Goal: Check status: Check status

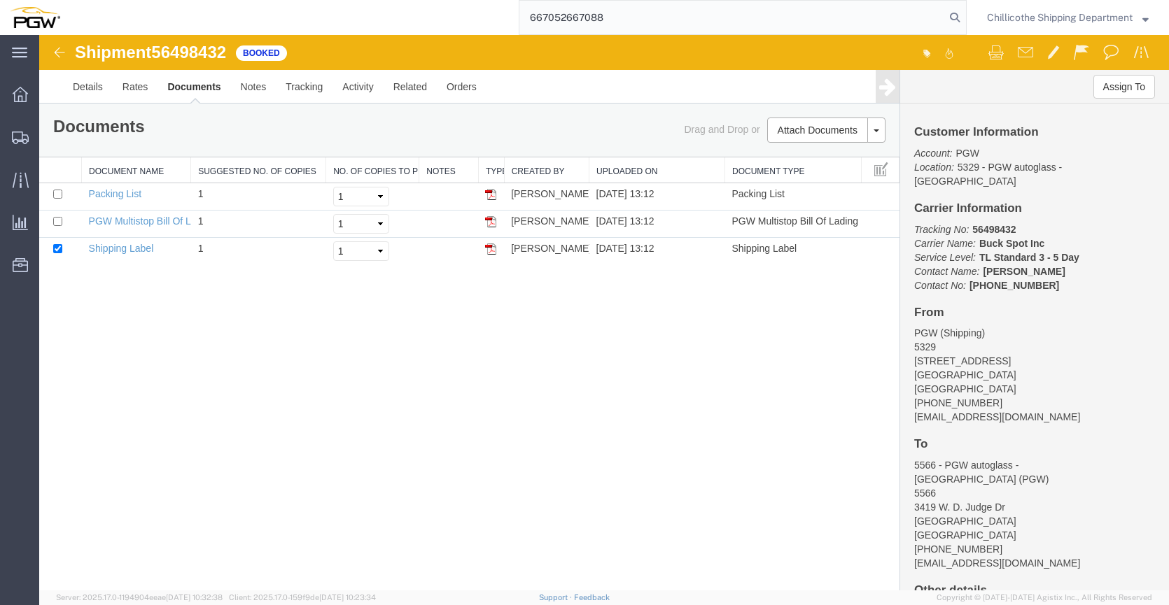
click at [630, 15] on input "667052667088" at bounding box center [732, 18] width 426 height 34
type input "667088"
click at [953, 15] on icon at bounding box center [955, 18] width 20 height 20
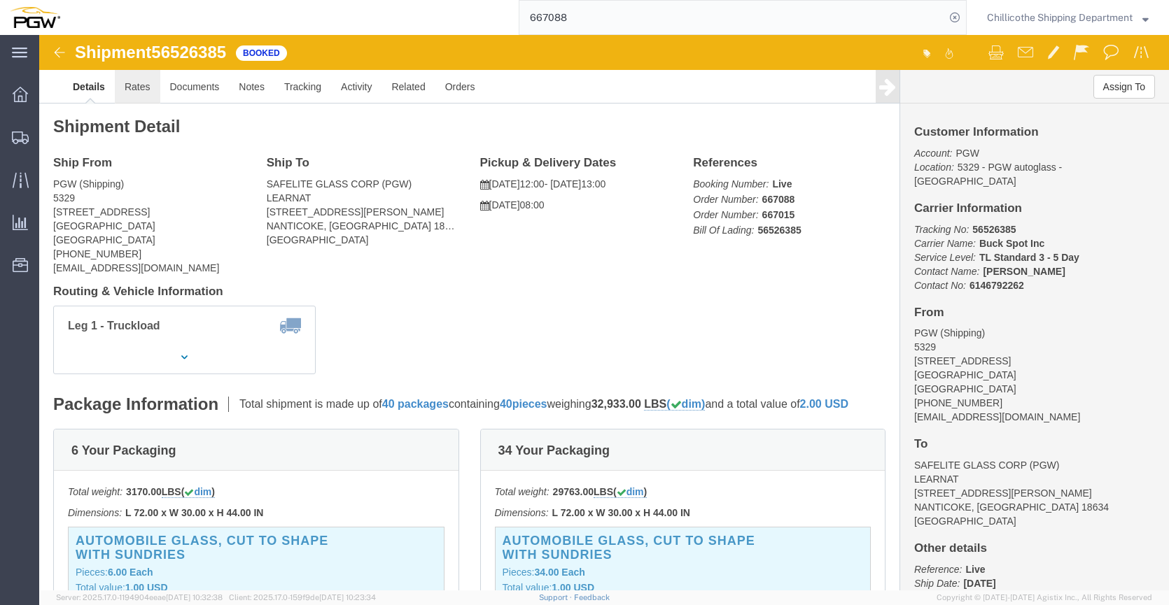
click link "Rates"
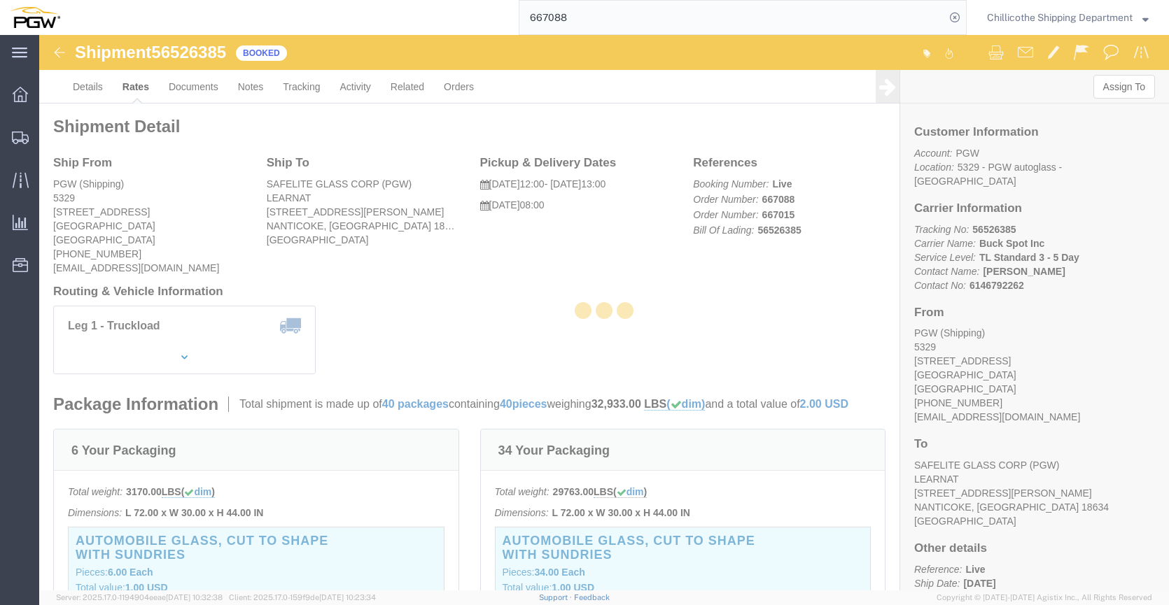
click at [202, 97] on div at bounding box center [604, 313] width 1130 height 556
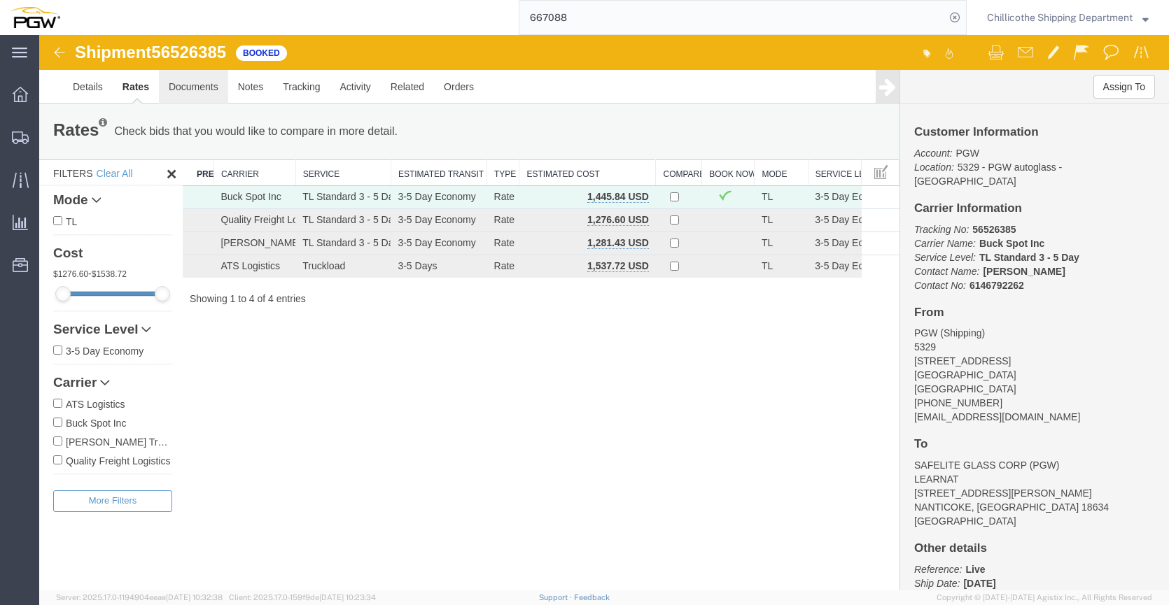
click at [190, 88] on link "Documents" at bounding box center [193, 87] width 69 height 34
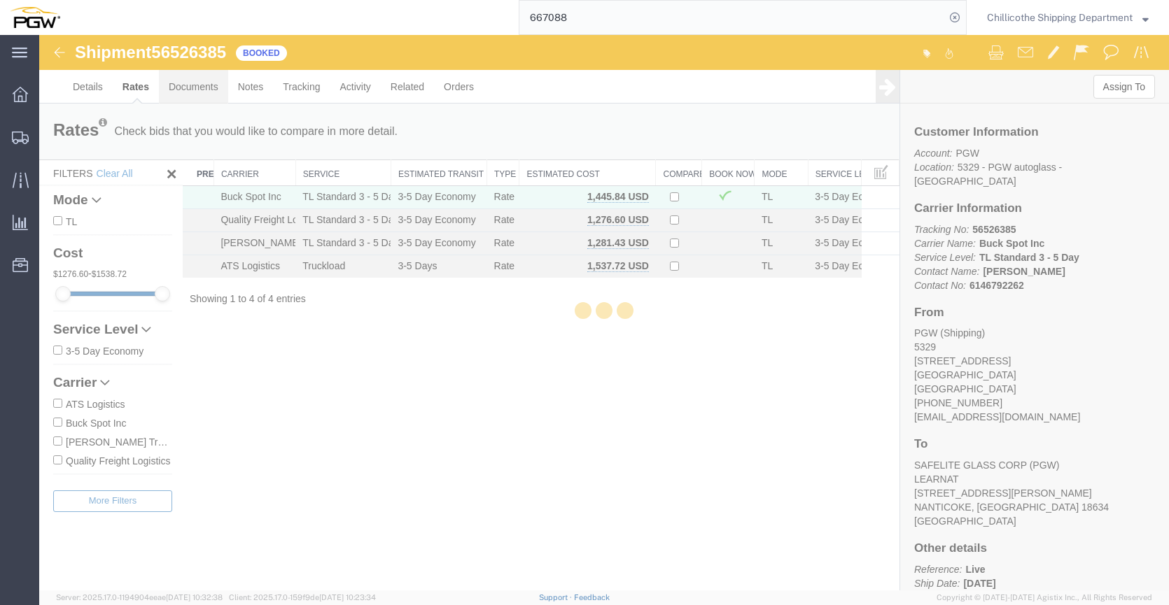
click at [190, 88] on div at bounding box center [604, 313] width 1130 height 556
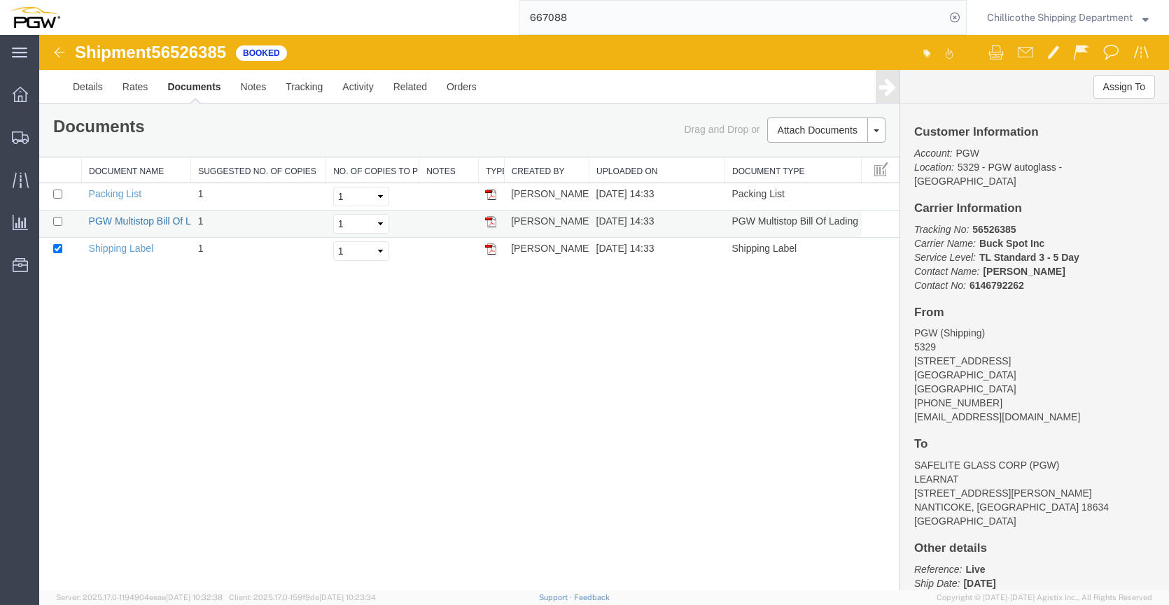
click at [131, 218] on link "PGW Multistop Bill Of Lading" at bounding box center [152, 221] width 127 height 11
